Goal: Task Accomplishment & Management: Use online tool/utility

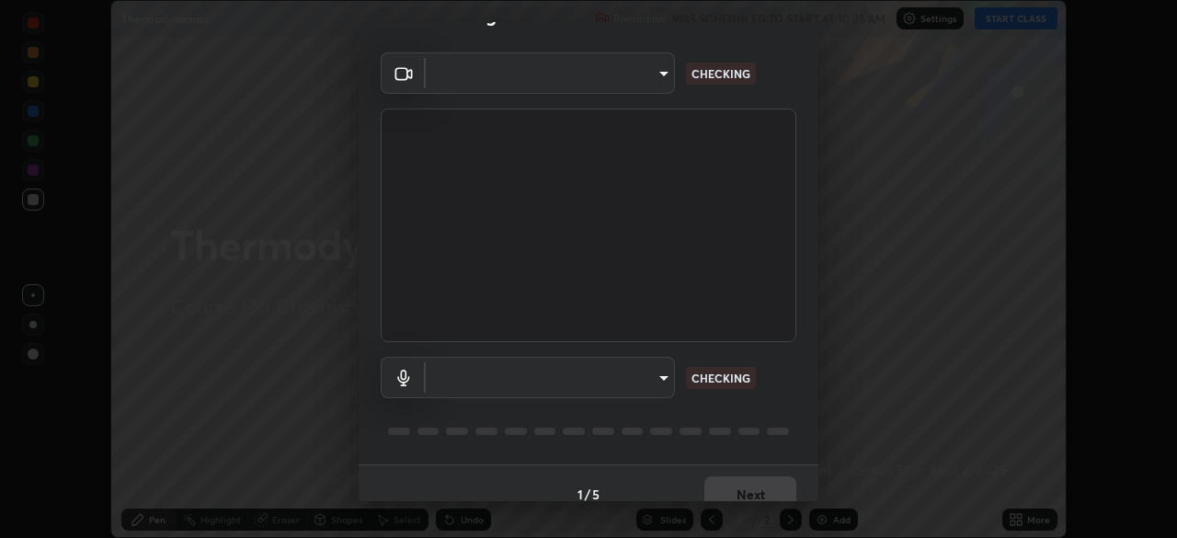
scroll to position [49, 0]
type input "f214d892c1ea21fc9911be358f21603cf7c671268a3f3fdd0c8c81d5790bf436"
type input "communications"
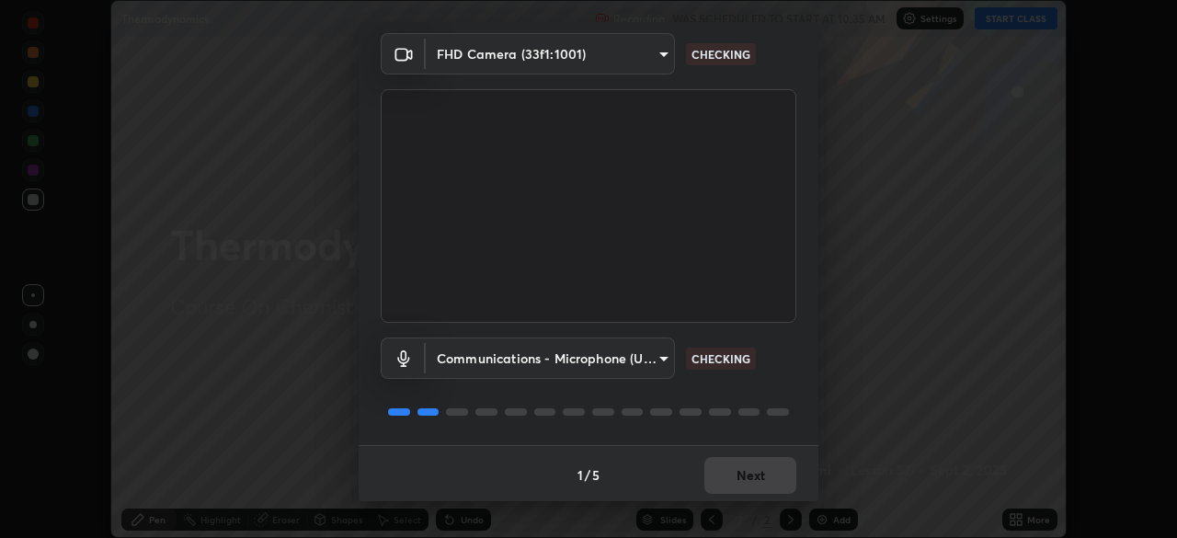
scroll to position [65, 0]
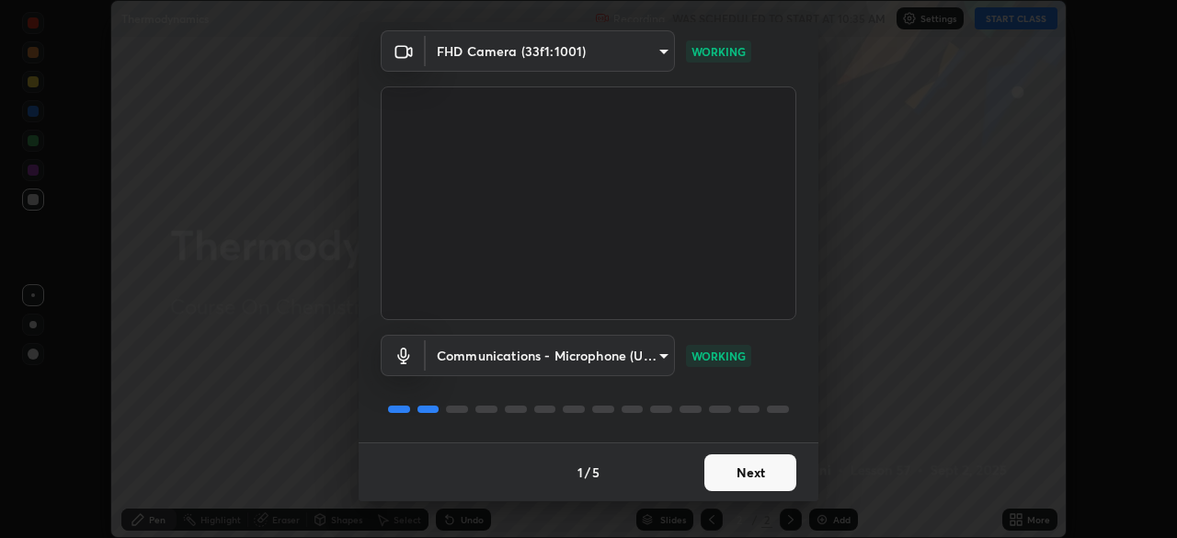
click at [750, 472] on button "Next" at bounding box center [751, 472] width 92 height 37
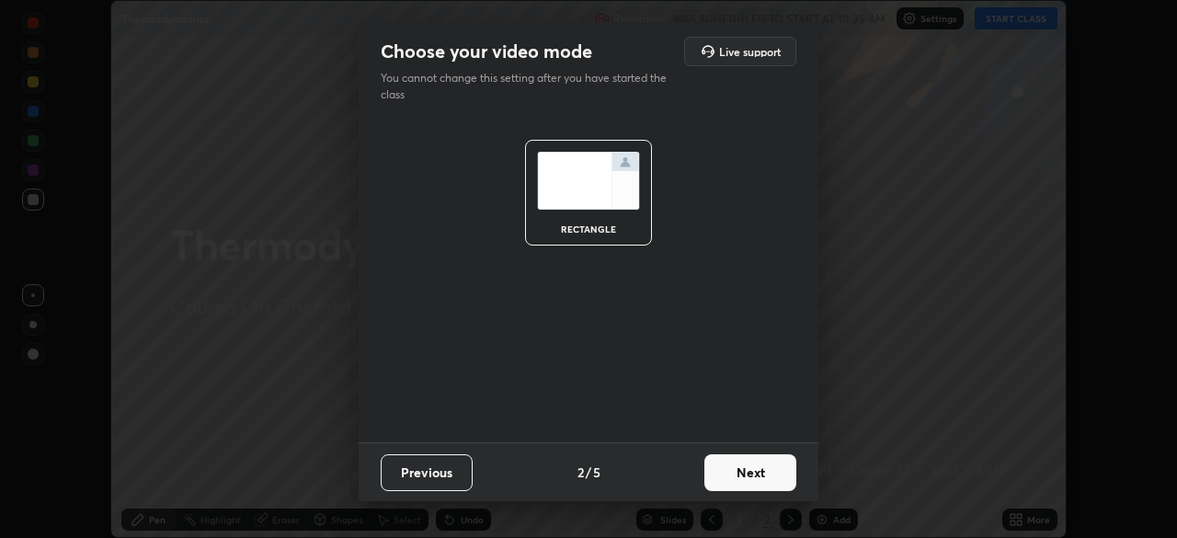
scroll to position [0, 0]
click at [749, 476] on button "Next" at bounding box center [751, 472] width 92 height 37
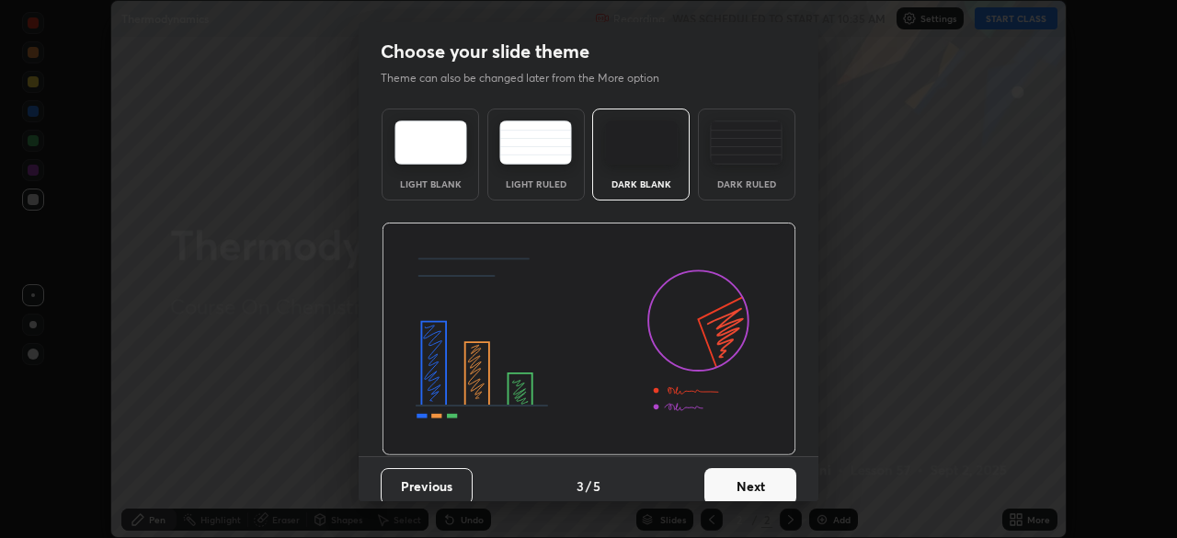
click at [749, 476] on button "Next" at bounding box center [751, 486] width 92 height 37
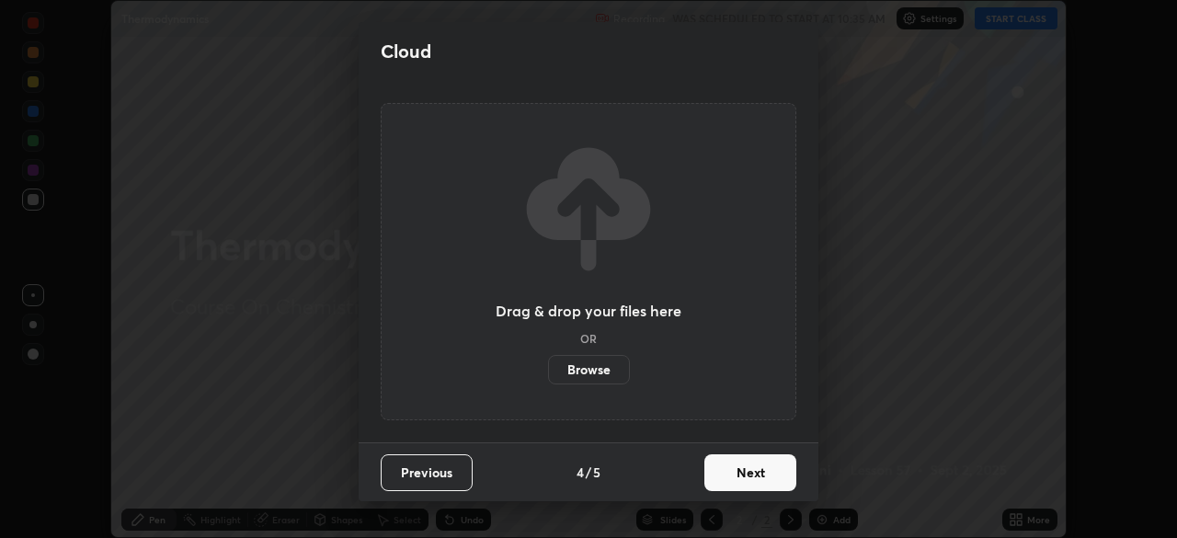
click at [749, 476] on button "Next" at bounding box center [751, 472] width 92 height 37
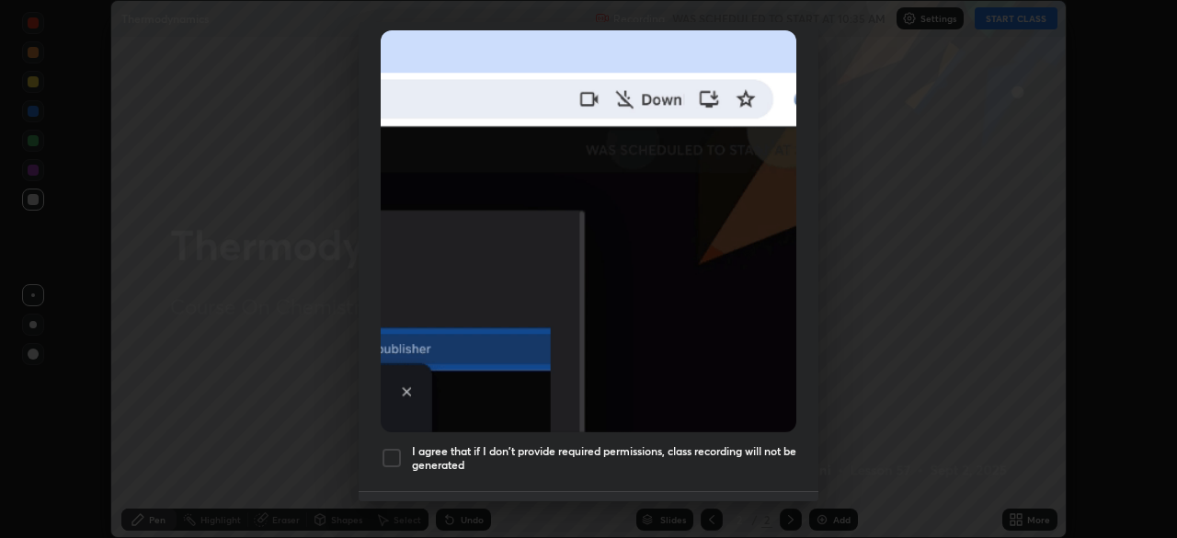
scroll to position [408, 0]
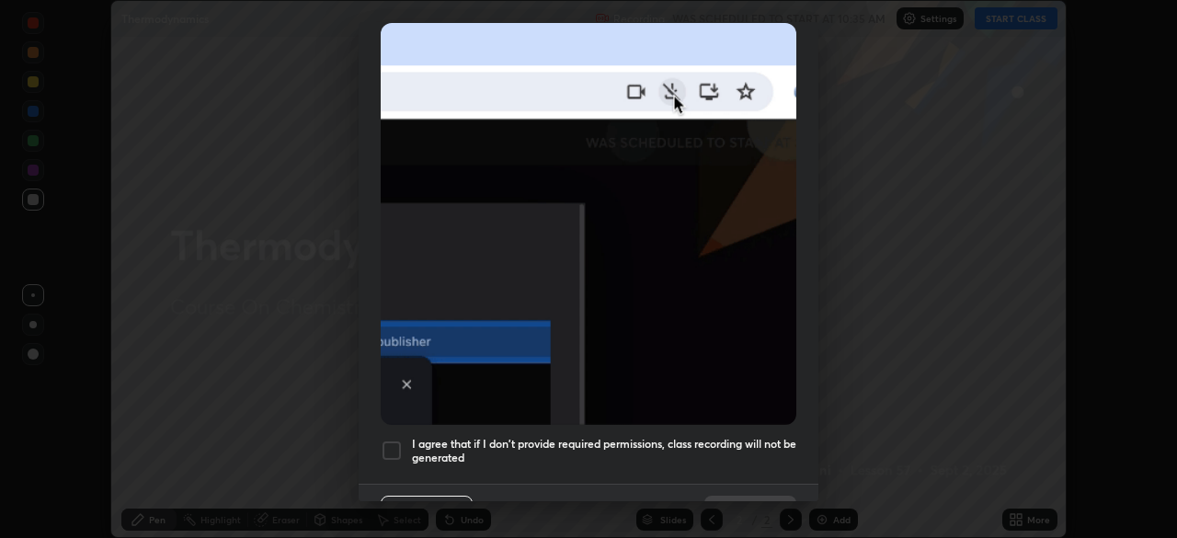
click at [391, 440] on div at bounding box center [392, 451] width 22 height 22
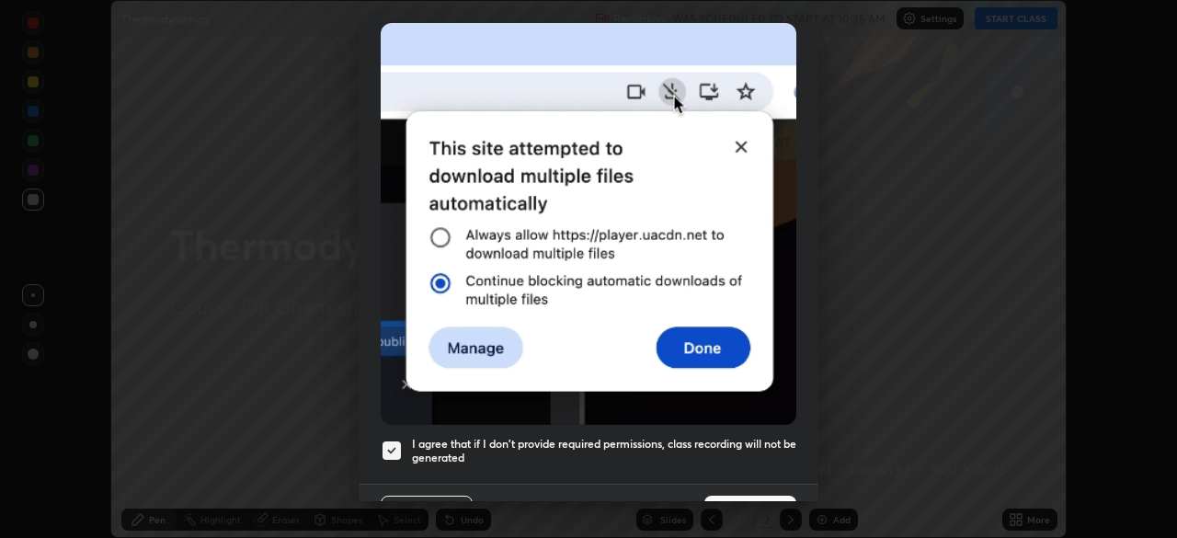
scroll to position [441, 0]
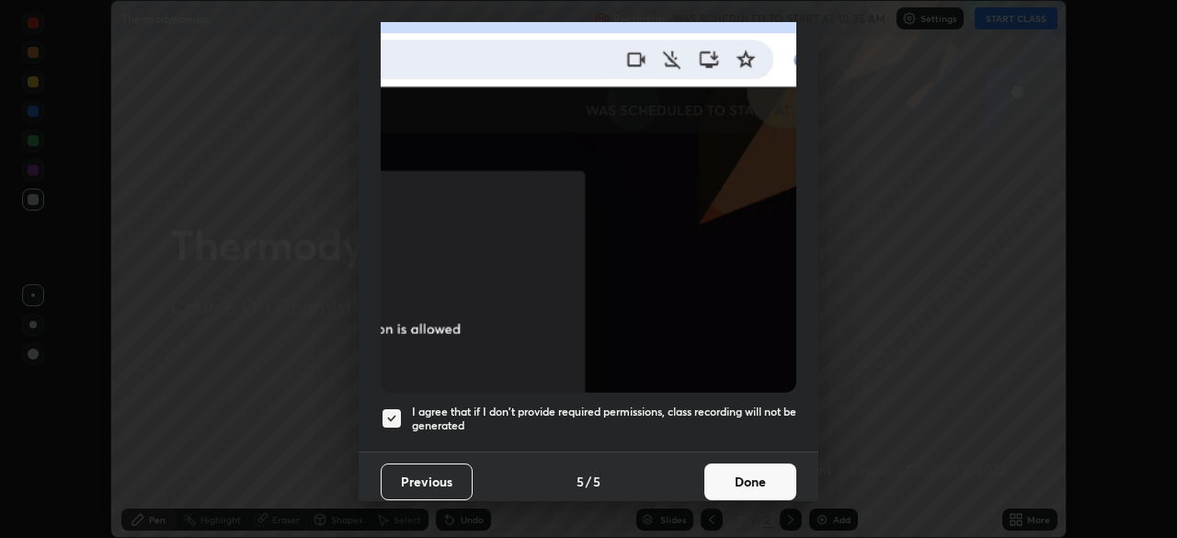
click at [754, 473] on button "Done" at bounding box center [751, 482] width 92 height 37
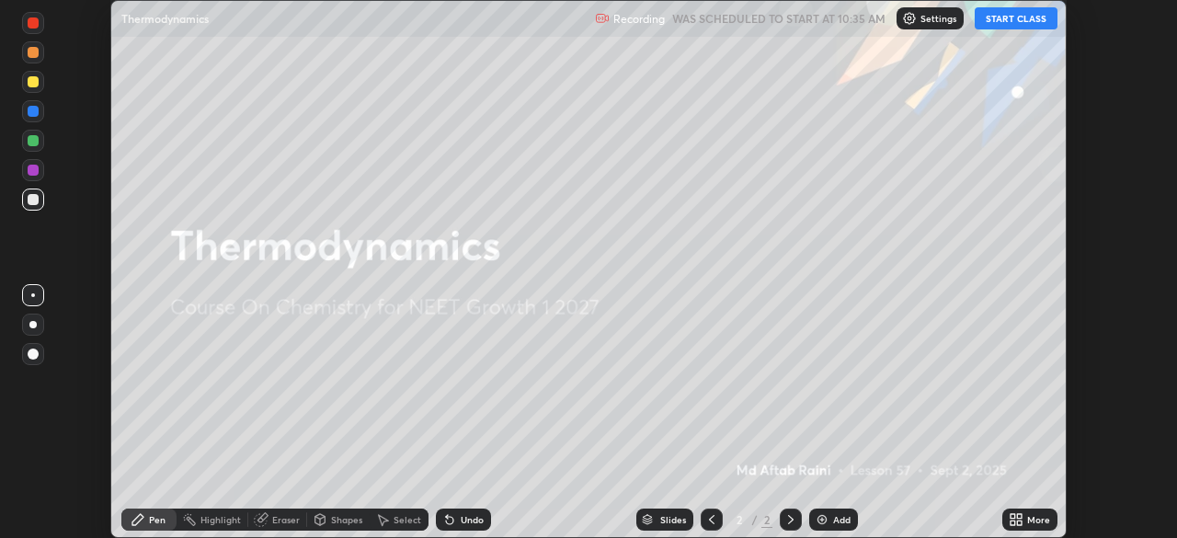
click at [1033, 21] on button "START CLASS" at bounding box center [1016, 18] width 83 height 22
click at [842, 520] on div "Add" at bounding box center [841, 519] width 17 height 9
